Goal: Consume media (video, audio)

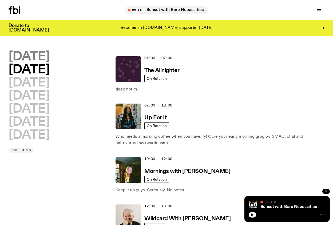
click at [49, 58] on h2 "[DATE]" at bounding box center [29, 57] width 41 height 12
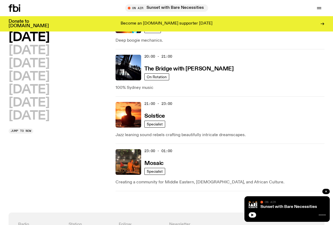
scroll to position [287, 0]
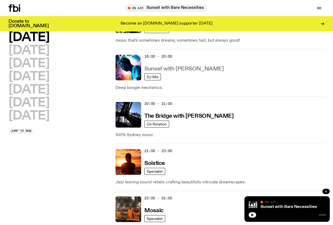
click at [155, 66] on h3 "Sunset with [PERSON_NAME]" at bounding box center [183, 69] width 79 height 6
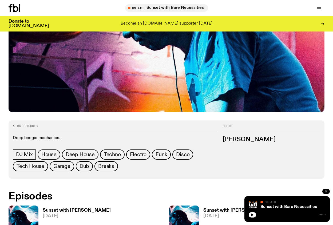
scroll to position [163, 0]
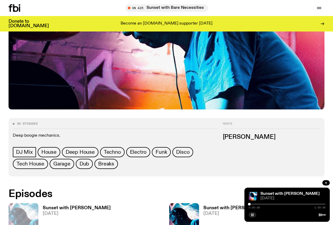
click at [253, 213] on button "button" at bounding box center [251, 214] width 7 height 5
click at [252, 215] on icon "button" at bounding box center [252, 214] width 2 height 3
click at [252, 214] on rect "button" at bounding box center [252, 214] width 1 height 3
click at [250, 215] on button "button" at bounding box center [251, 214] width 7 height 5
click at [261, 203] on div "0:00:58 1:59:58" at bounding box center [286, 205] width 77 height 6
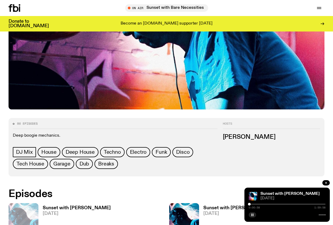
click at [256, 204] on div at bounding box center [286, 203] width 77 height 1
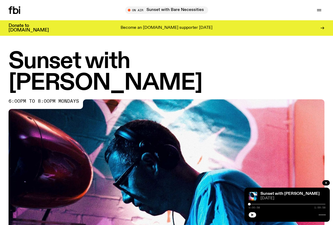
click at [251, 214] on icon "button" at bounding box center [252, 214] width 2 height 3
click at [251, 215] on icon "button" at bounding box center [251, 214] width 3 height 3
click at [251, 215] on rect "button" at bounding box center [251, 214] width 1 height 3
click at [251, 215] on icon "button" at bounding box center [252, 214] width 2 height 3
click at [252, 216] on button "button" at bounding box center [251, 214] width 7 height 5
